Goal: Transaction & Acquisition: Purchase product/service

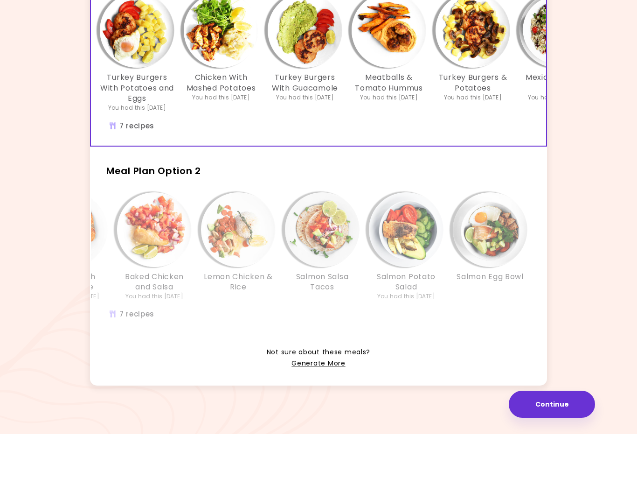
scroll to position [0, 10]
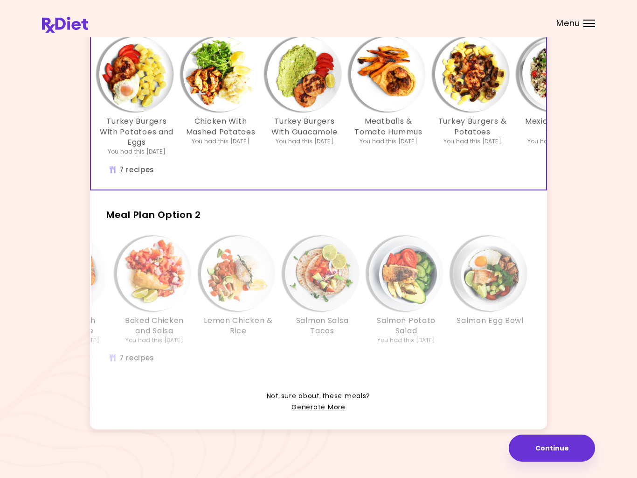
click at [318, 410] on link "Generate More" at bounding box center [319, 407] width 54 height 11
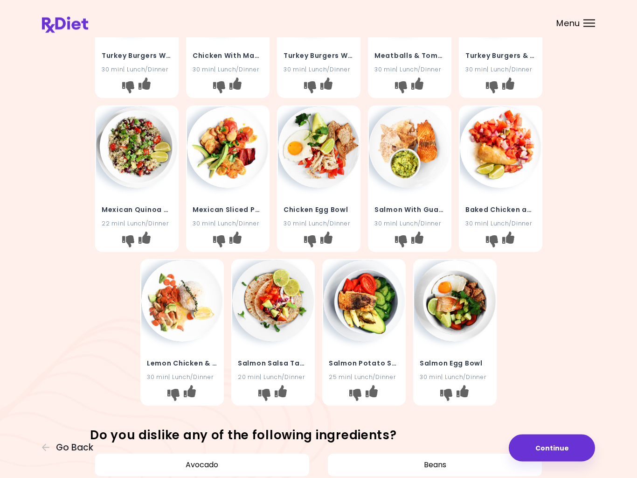
scroll to position [122, 0]
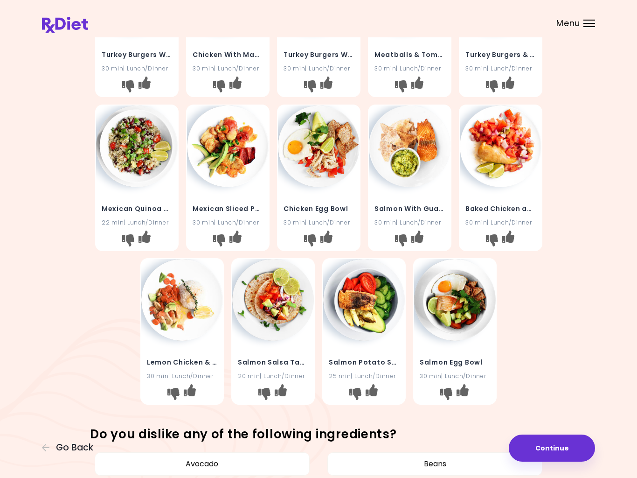
click at [264, 394] on icon "I don't like this recipe" at bounding box center [264, 394] width 12 height 12
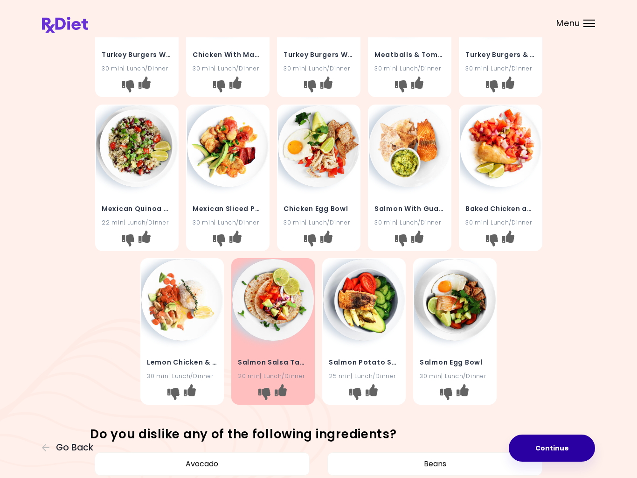
click at [550, 443] on button "Continue" at bounding box center [552, 447] width 86 height 27
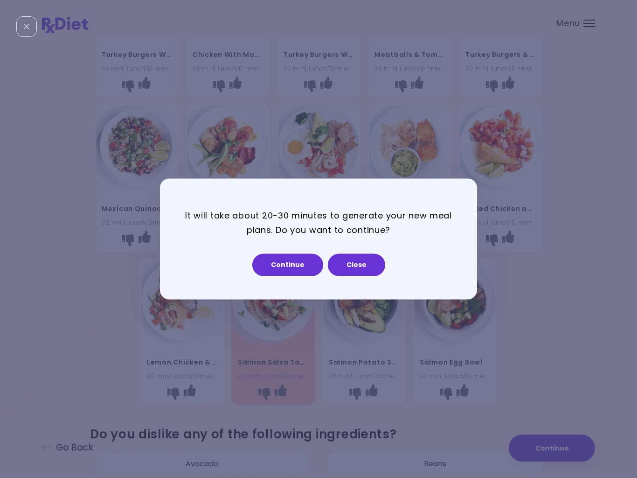
click at [300, 268] on button "Continue" at bounding box center [287, 265] width 71 height 22
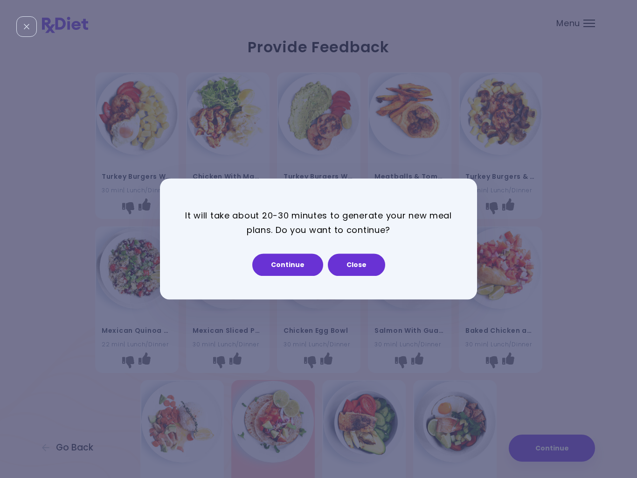
select select "*"
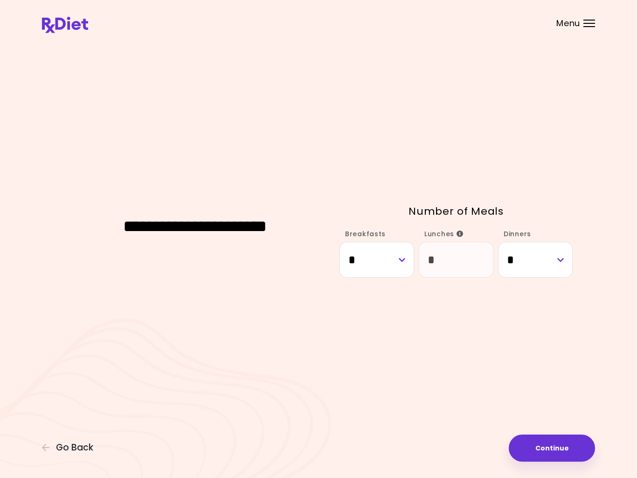
click at [559, 448] on button "Continue" at bounding box center [552, 447] width 86 height 27
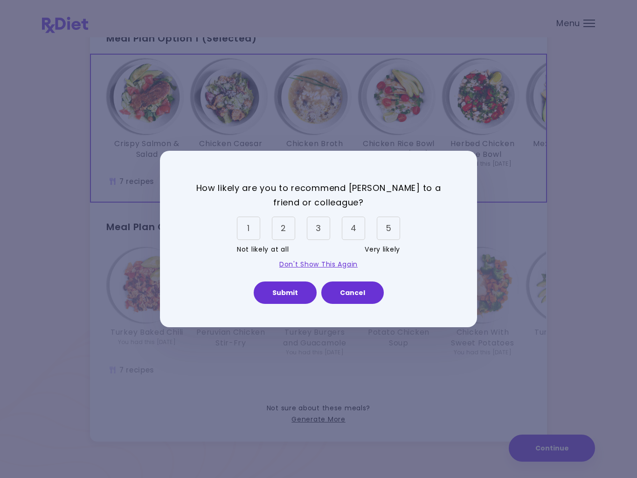
click at [386, 233] on div "5" at bounding box center [388, 227] width 23 height 23
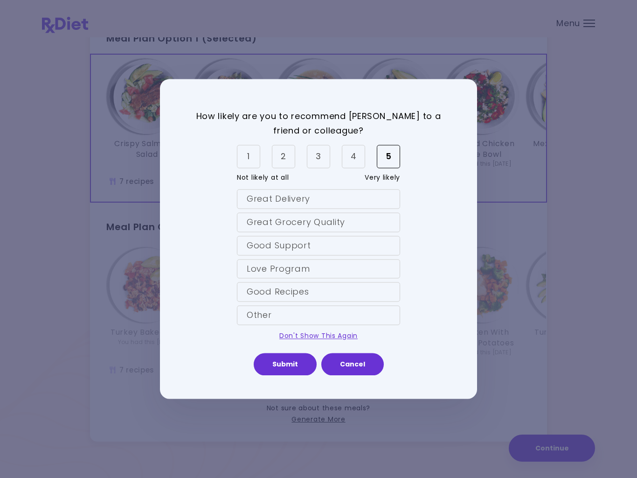
click at [320, 202] on div "Great Delivery" at bounding box center [318, 199] width 163 height 20
click at [355, 222] on div "Great Grocery Quality" at bounding box center [318, 222] width 163 height 20
click at [328, 335] on link "Don't Show This Again" at bounding box center [318, 335] width 78 height 9
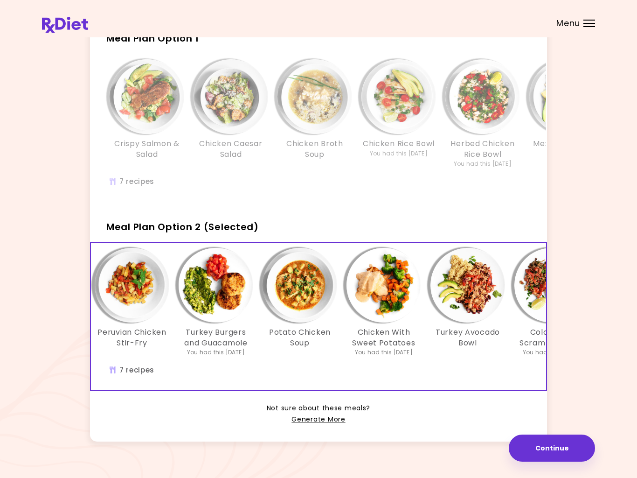
scroll to position [0, 98]
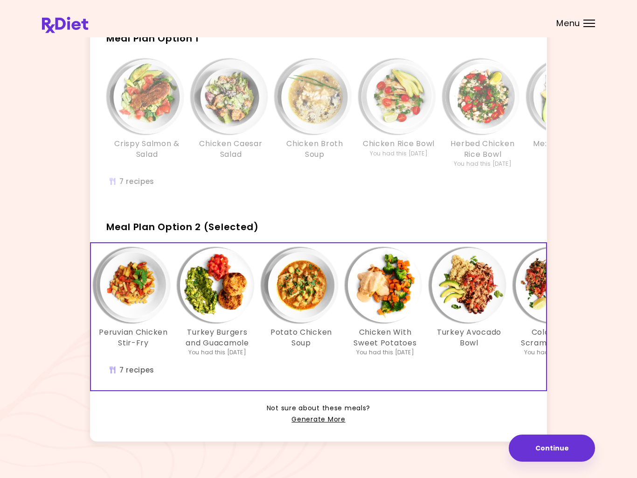
click at [419, 126] on img "Info - Chicken Rice Bowl - Meal Plan Option 1" at bounding box center [399, 96] width 75 height 75
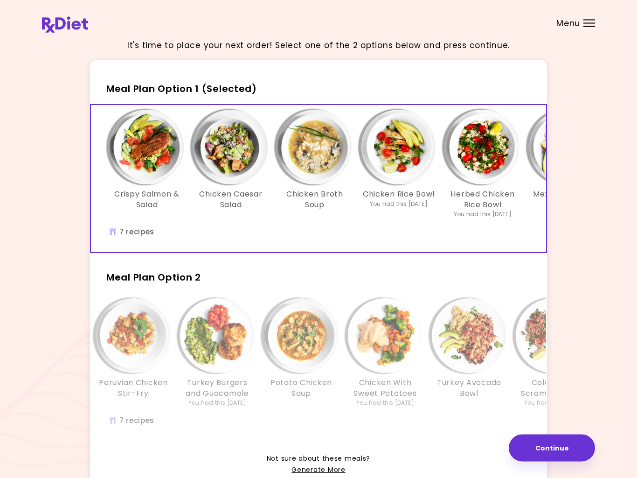
scroll to position [0, 0]
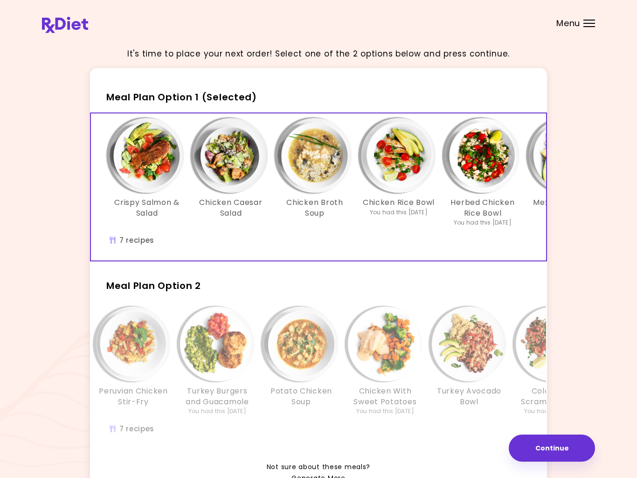
click at [329, 163] on img "Info - Chicken Broth Soup - Meal Plan Option 1 (Selected)" at bounding box center [315, 155] width 75 height 75
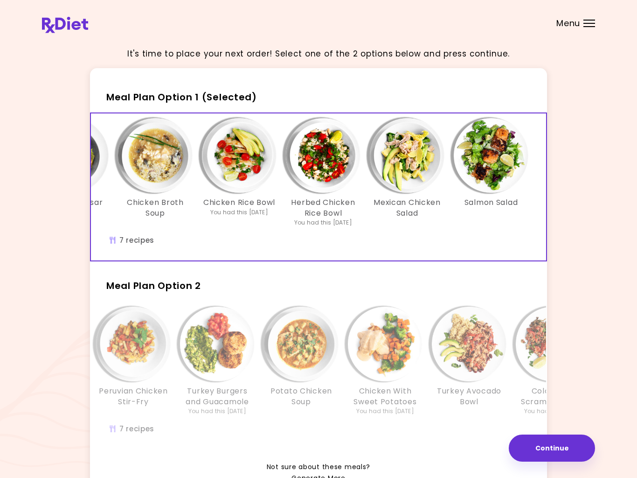
scroll to position [0, 159]
click at [490, 164] on img "Info - Salmon Salad - Meal Plan Option 1 (Selected)" at bounding box center [491, 155] width 75 height 75
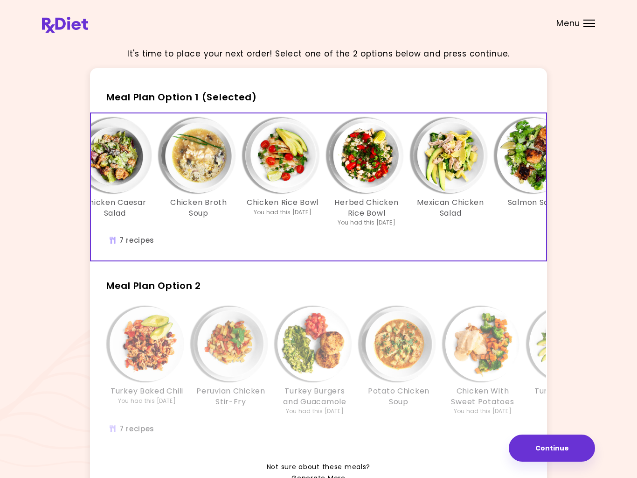
scroll to position [0, 115]
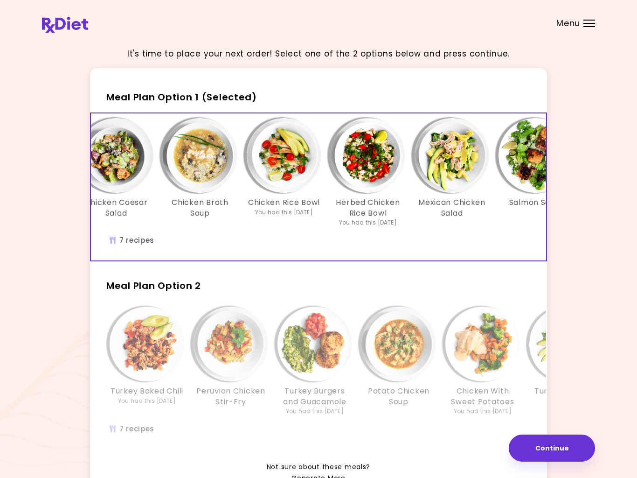
click at [236, 341] on img "Info - Peruvian Chicken Stir-Fry - Meal Plan Option 2" at bounding box center [231, 344] width 75 height 75
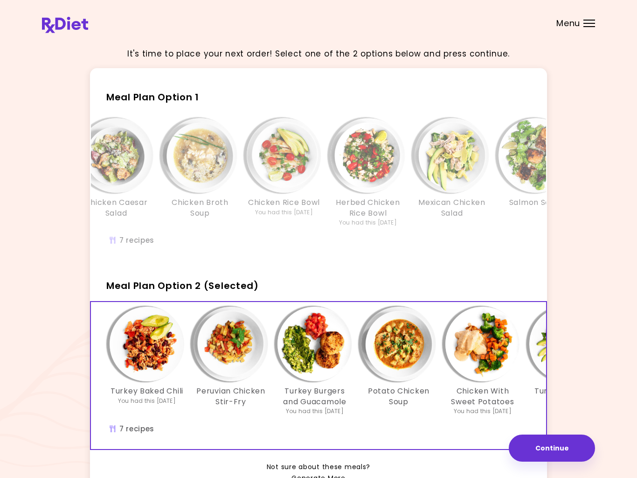
scroll to position [0, 0]
click at [236, 353] on img "Info - Peruvian Chicken Stir-Fry - Meal Plan Option 2 (Selected)" at bounding box center [231, 344] width 75 height 75
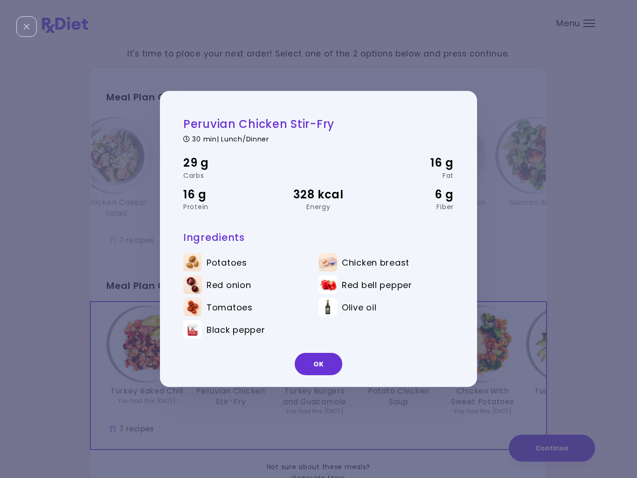
click at [264, 123] on h2 "Peruvian Chicken Stir-Fry" at bounding box center [318, 124] width 271 height 14
click at [329, 354] on button "OK" at bounding box center [319, 364] width 48 height 22
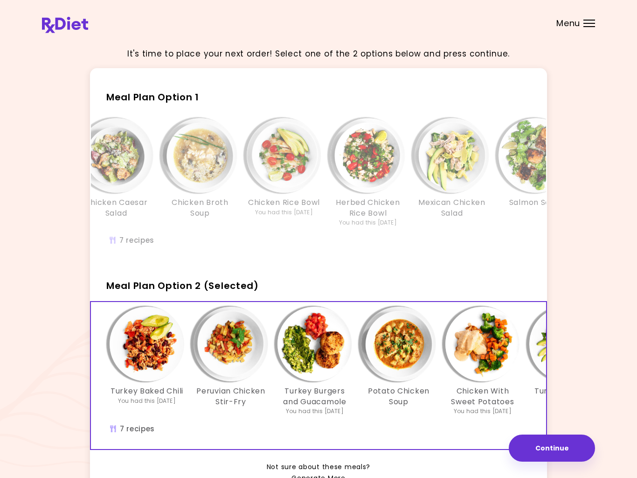
click at [398, 142] on img "Info - Herbed Chicken Rice Bowl - Meal Plan Option 1" at bounding box center [368, 155] width 75 height 75
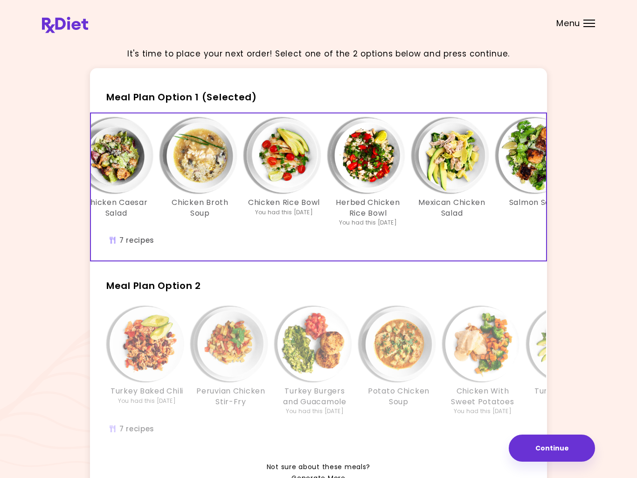
click at [380, 173] on img "Info - Herbed Chicken Rice Bowl - Meal Plan Option 1 (Selected)" at bounding box center [368, 155] width 75 height 75
click at [562, 444] on button "Continue" at bounding box center [552, 447] width 86 height 27
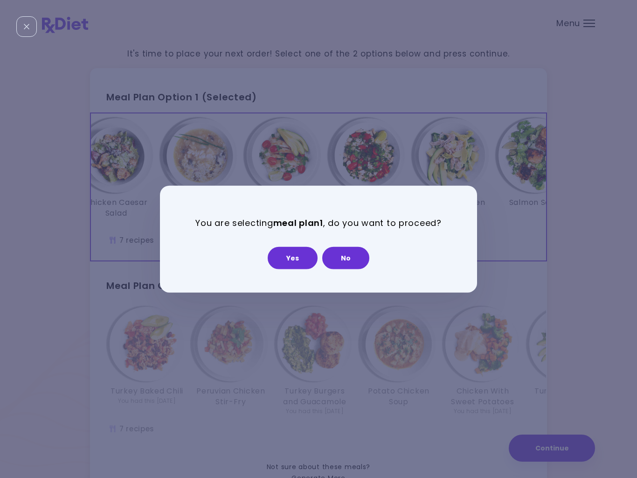
click at [291, 258] on button "Yes" at bounding box center [293, 257] width 50 height 22
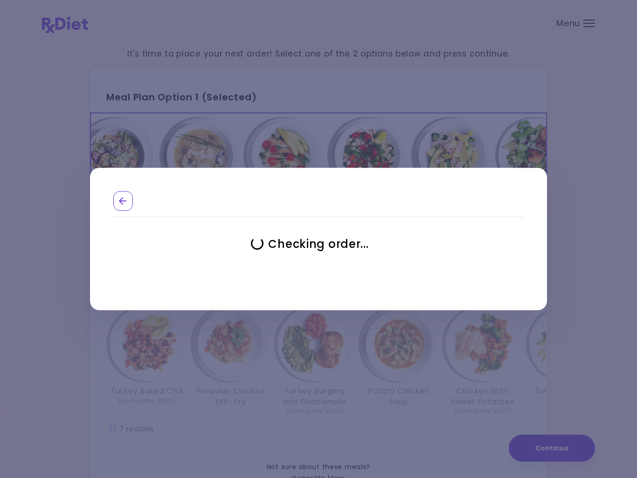
select select "**********"
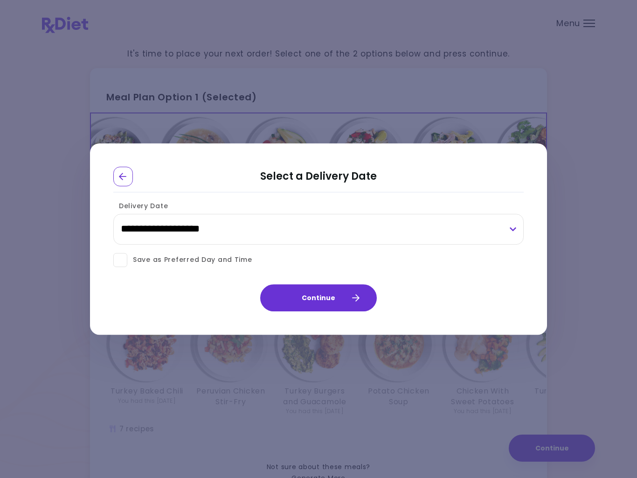
click at [321, 294] on button "Continue" at bounding box center [318, 297] width 117 height 27
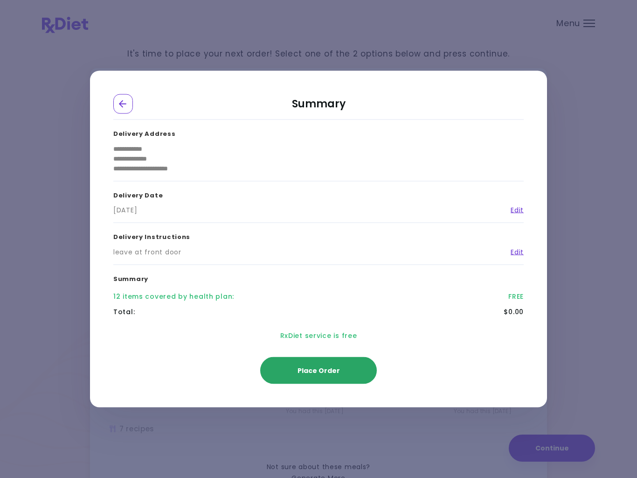
click at [322, 367] on span "Place Order" at bounding box center [319, 370] width 42 height 9
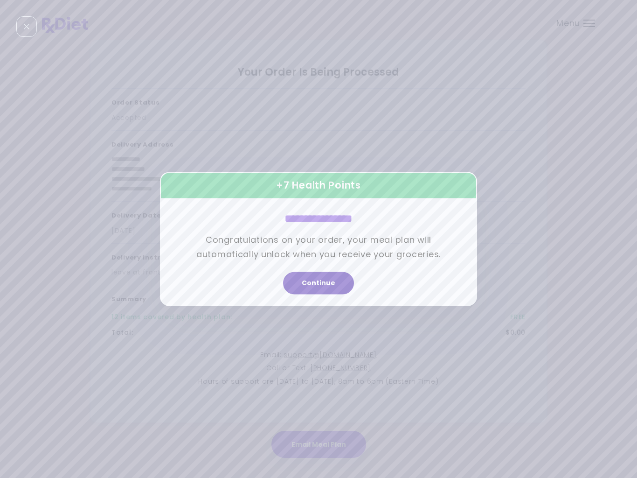
click at [324, 280] on button "Continue" at bounding box center [318, 283] width 71 height 22
